Goal: Task Accomplishment & Management: Manage account settings

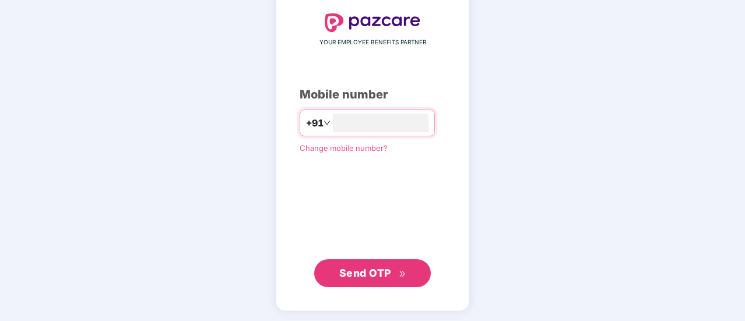
type input "**********"
click at [382, 271] on span "Send OTP" at bounding box center [365, 272] width 52 height 12
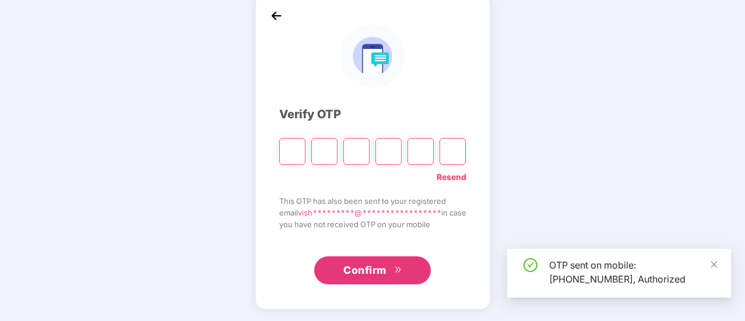
scroll to position [58, 0]
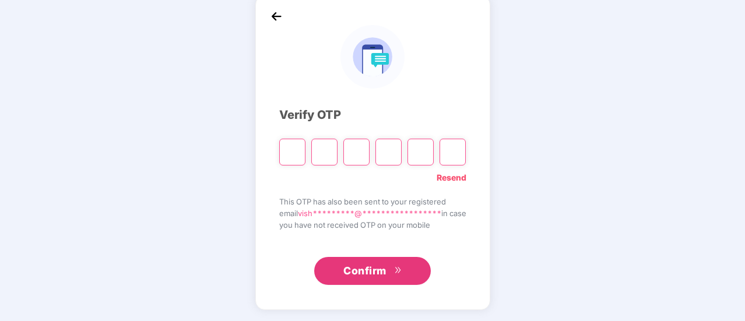
type input "*"
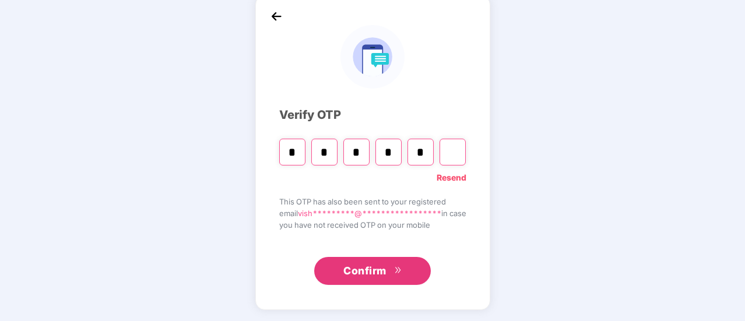
type input "*"
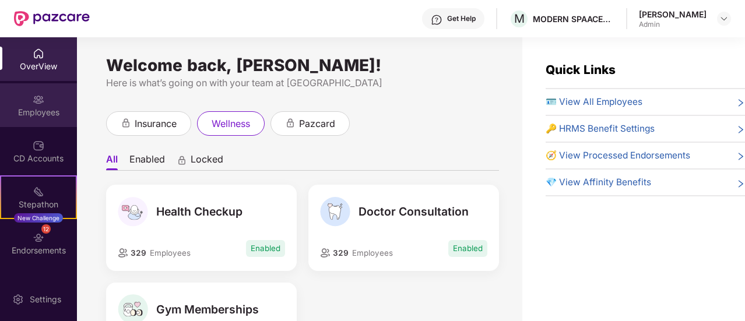
click at [47, 119] on div "Employees" at bounding box center [38, 105] width 77 height 44
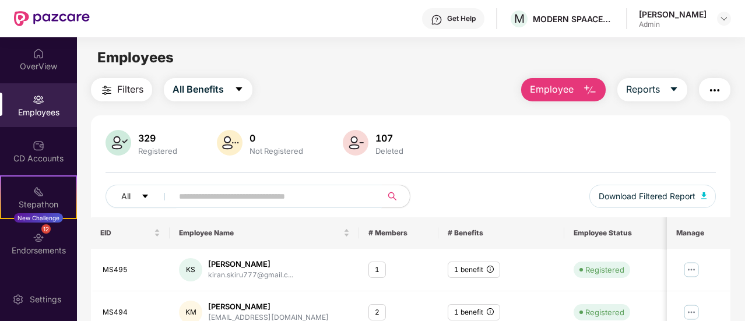
click at [219, 194] on input "text" at bounding box center [272, 196] width 187 height 17
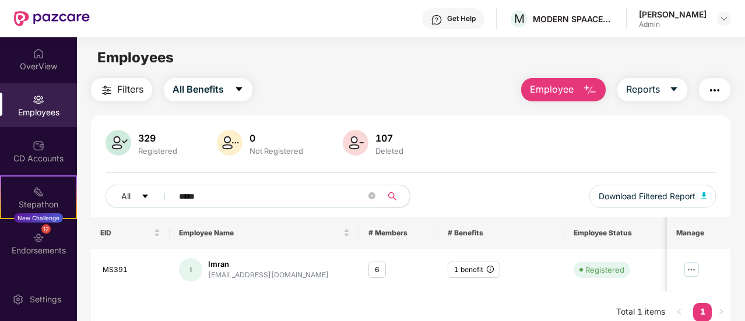
scroll to position [37, 0]
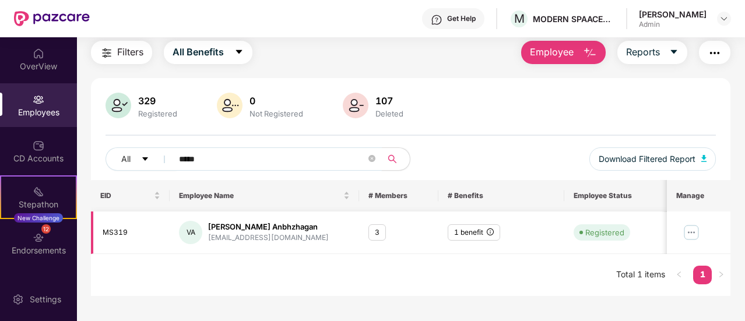
type input "*****"
click at [695, 233] on img at bounding box center [692, 232] width 19 height 19
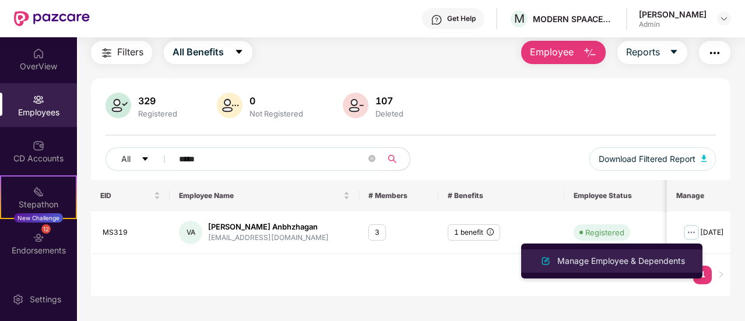
click at [583, 255] on div "Manage Employee & Dependents" at bounding box center [621, 261] width 132 height 13
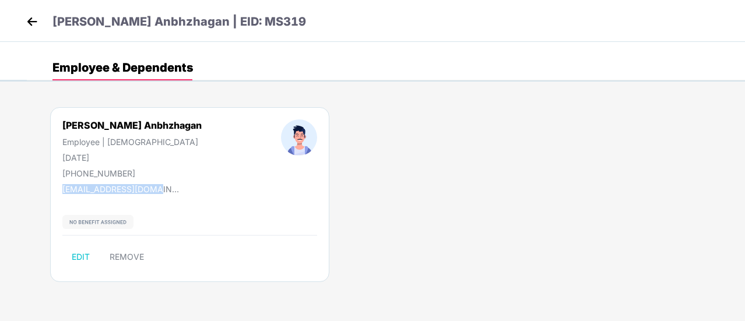
drag, startPoint x: 62, startPoint y: 188, endPoint x: 152, endPoint y: 195, distance: 90.0
click at [152, 195] on div "[PERSON_NAME] Anbhzhagan Employee | [DEMOGRAPHIC_DATA] [DATE] [PHONE_NUMBER] [E…" at bounding box center [189, 194] width 279 height 175
copy div "[EMAIL_ADDRESS][DOMAIN_NAME]"
drag, startPoint x: 77, startPoint y: 173, endPoint x: 133, endPoint y: 178, distance: 56.2
click at [133, 178] on div "[PHONE_NUMBER]" at bounding box center [131, 173] width 139 height 10
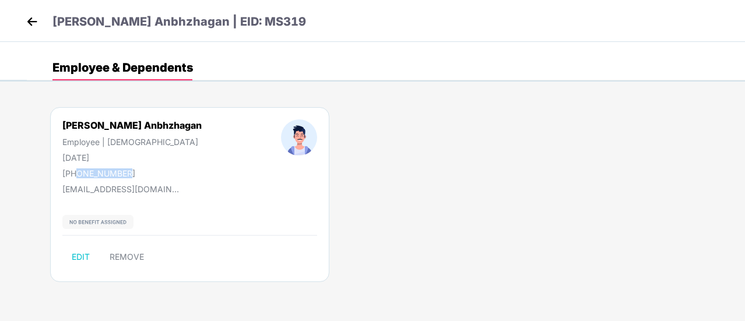
copy div "9844312020"
